Goal: Navigation & Orientation: Find specific page/section

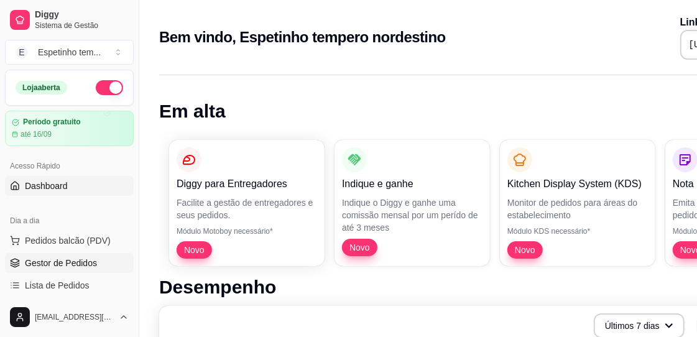
click at [76, 258] on span "Gestor de Pedidos" at bounding box center [61, 263] width 72 height 12
